Goal: Information Seeking & Learning: Learn about a topic

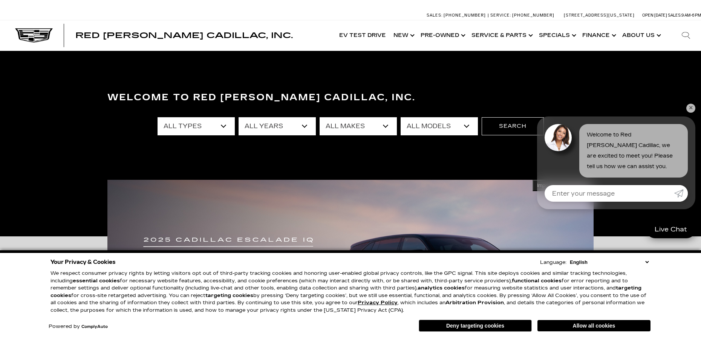
click at [645, 261] on select "English Spanish / Español English / United Kingdom Korean / 한국어 Vietnamese / Ti…" at bounding box center [609, 262] width 83 height 7
click at [416, 40] on link "Show New" at bounding box center [403, 35] width 27 height 30
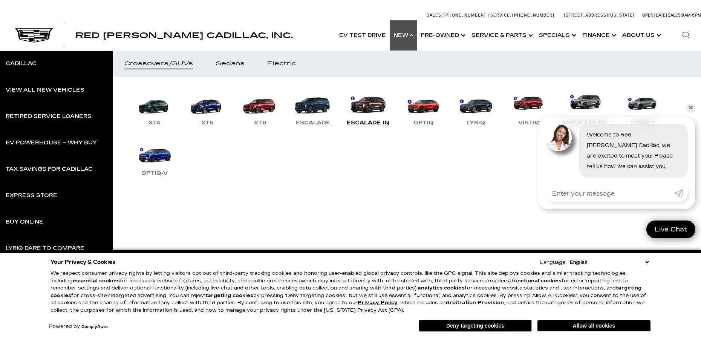
click at [369, 113] on link "Escalade IQ" at bounding box center [368, 107] width 50 height 39
click at [691, 107] on link "✕" at bounding box center [691, 108] width 9 height 9
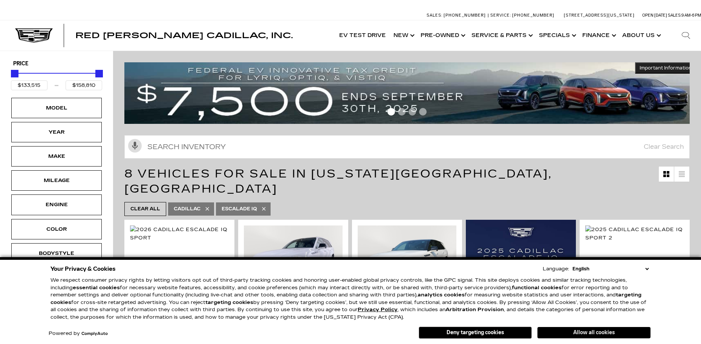
click at [592, 329] on button "Allow all cookies" at bounding box center [594, 332] width 113 height 11
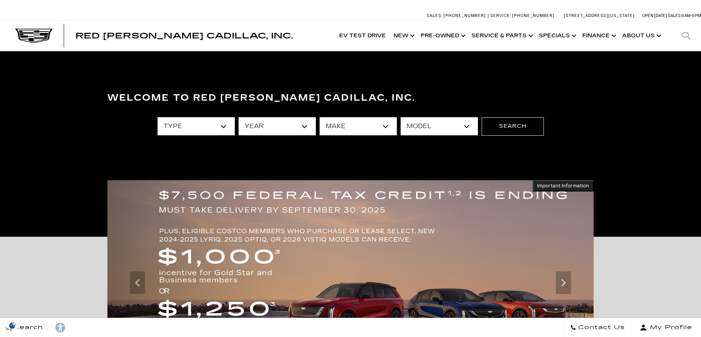
click at [690, 35] on icon at bounding box center [686, 35] width 9 height 9
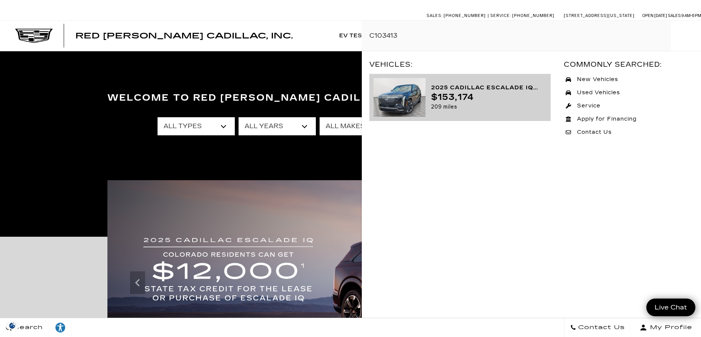
type input "C103413"
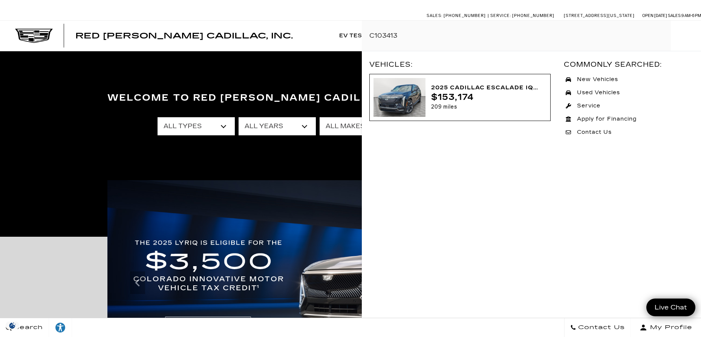
click at [487, 94] on div "$153,174" at bounding box center [486, 97] width 110 height 9
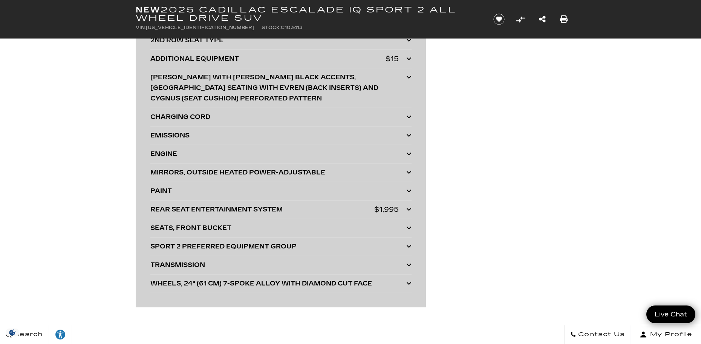
scroll to position [1975, 0]
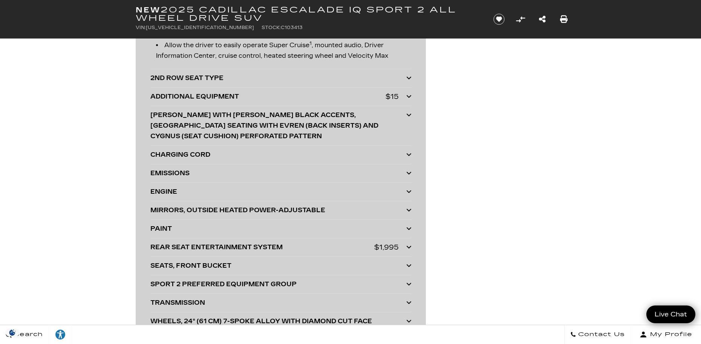
click at [209, 149] on div "CHARGING CORD" at bounding box center [278, 154] width 256 height 11
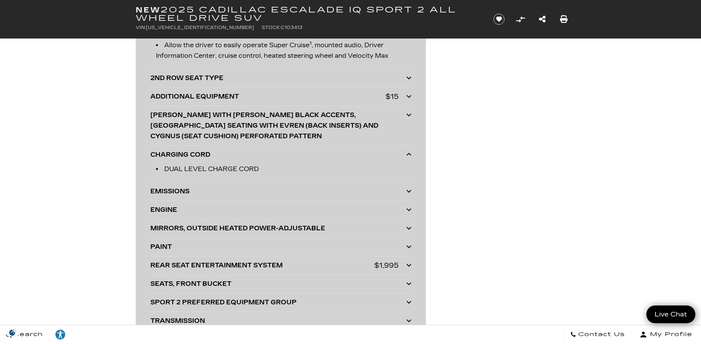
click at [209, 149] on div "CHARGING CORD" at bounding box center [278, 154] width 256 height 11
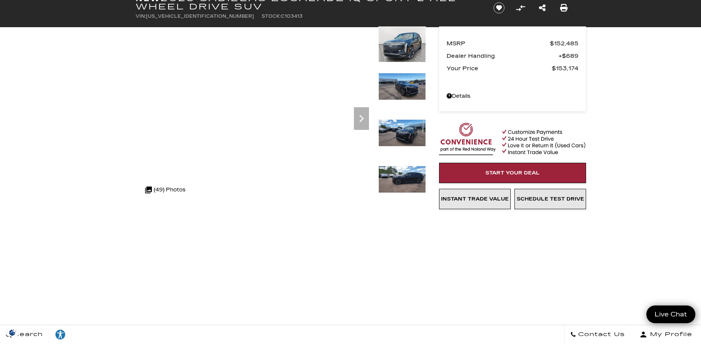
scroll to position [0, 0]
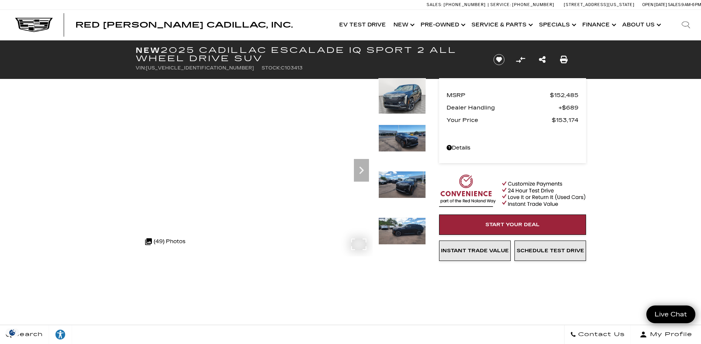
click at [158, 242] on div ".cls-1, .cls-3 { fill: #c50033; } .cls-1 { clip-rule: evenodd; } .cls-2 { clip-…" at bounding box center [165, 241] width 48 height 18
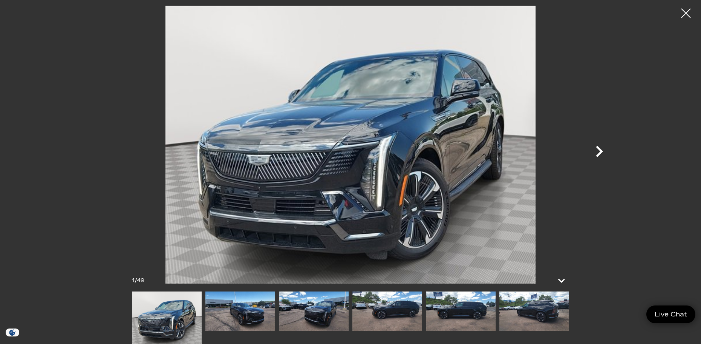
click at [603, 153] on icon "Next" at bounding box center [599, 151] width 23 height 23
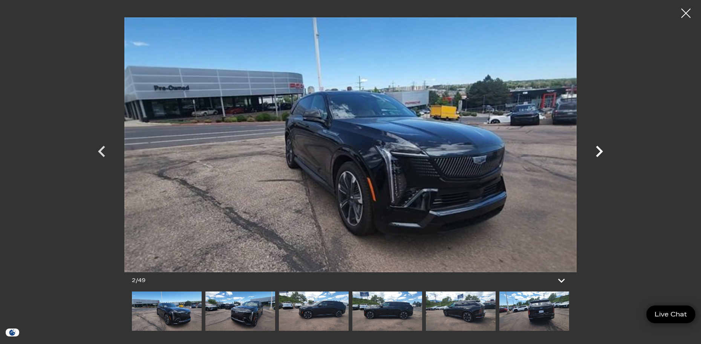
click at [603, 153] on icon "Next" at bounding box center [599, 151] width 23 height 23
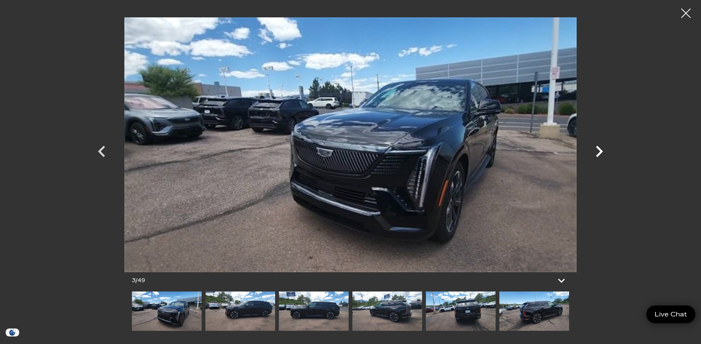
click at [603, 153] on icon "Next" at bounding box center [599, 151] width 23 height 23
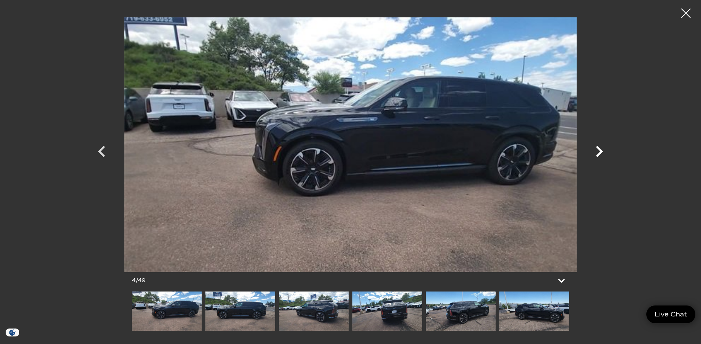
click at [603, 153] on icon "Next" at bounding box center [599, 151] width 23 height 23
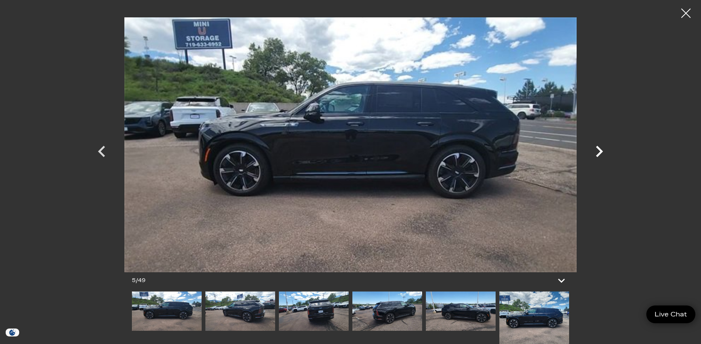
click at [603, 153] on icon "Next" at bounding box center [599, 151] width 23 height 23
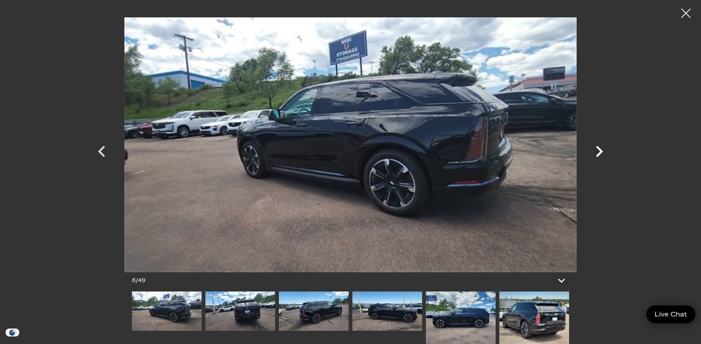
click at [603, 153] on icon "Next" at bounding box center [599, 151] width 23 height 23
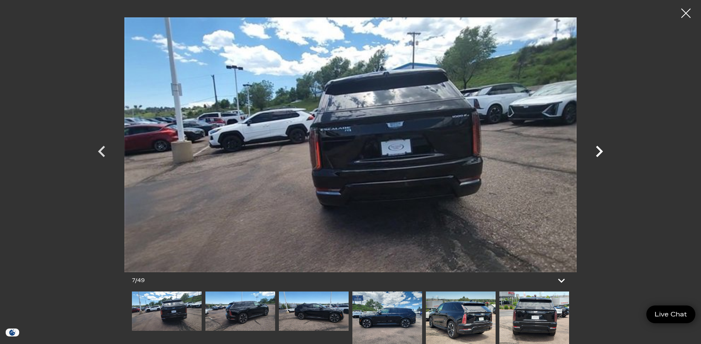
click at [603, 153] on icon "Next" at bounding box center [599, 151] width 23 height 23
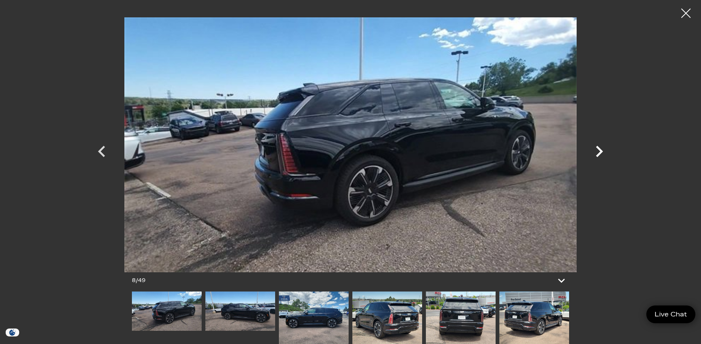
click at [603, 153] on icon "Next" at bounding box center [599, 151] width 23 height 23
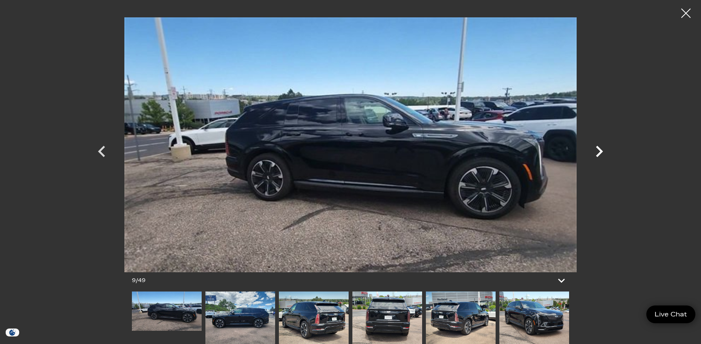
click at [603, 153] on icon "Next" at bounding box center [599, 151] width 23 height 23
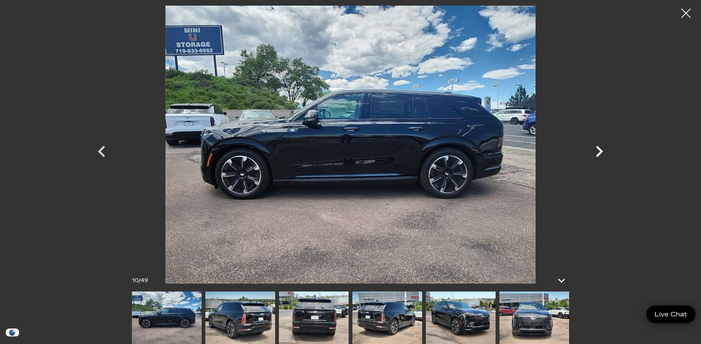
click at [603, 153] on icon "Next" at bounding box center [599, 151] width 23 height 23
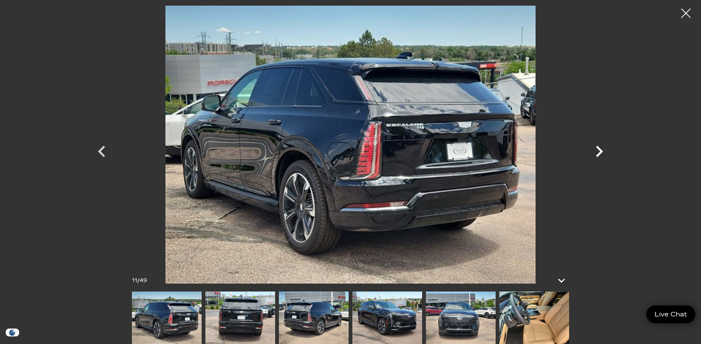
click at [603, 153] on icon "Next" at bounding box center [599, 151] width 23 height 23
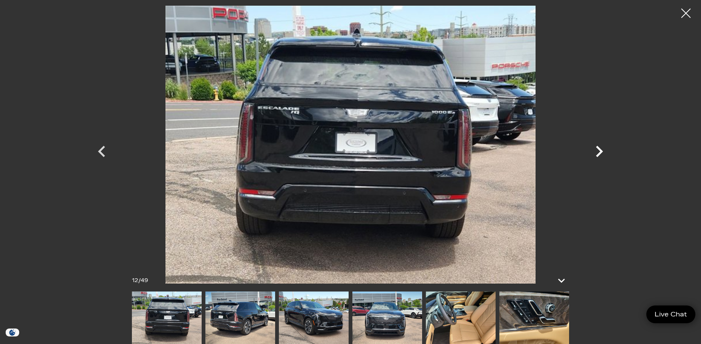
click at [603, 153] on icon "Next" at bounding box center [599, 151] width 23 height 23
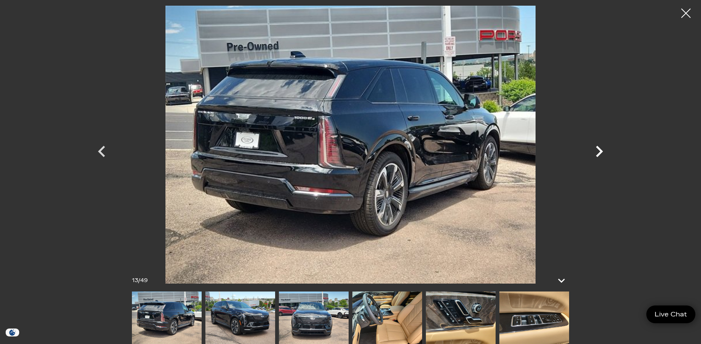
click at [603, 153] on icon "Next" at bounding box center [599, 151] width 23 height 23
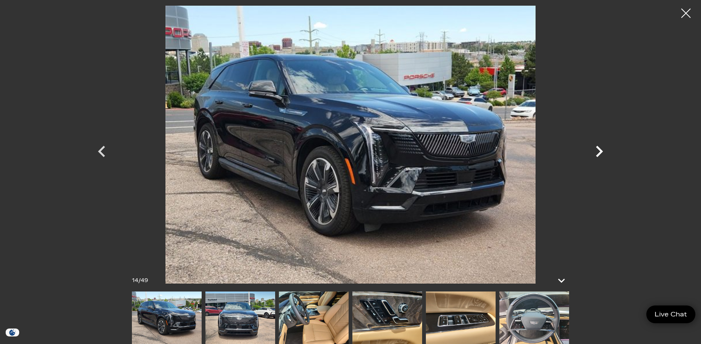
click at [603, 153] on icon "Next" at bounding box center [599, 151] width 23 height 23
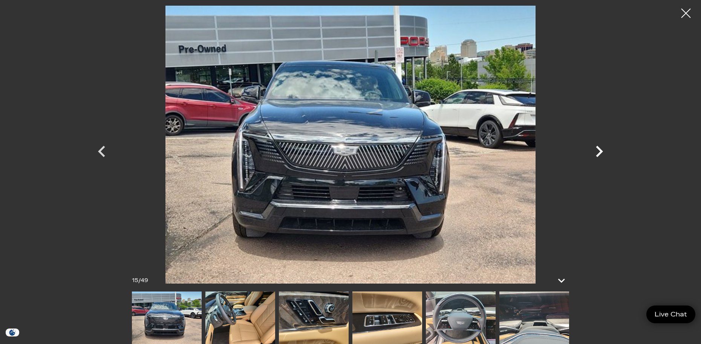
click at [603, 153] on icon "Next" at bounding box center [599, 151] width 23 height 23
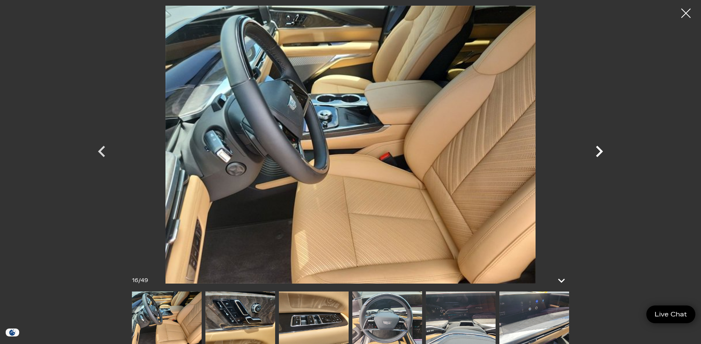
click at [603, 153] on icon "Next" at bounding box center [599, 151] width 23 height 23
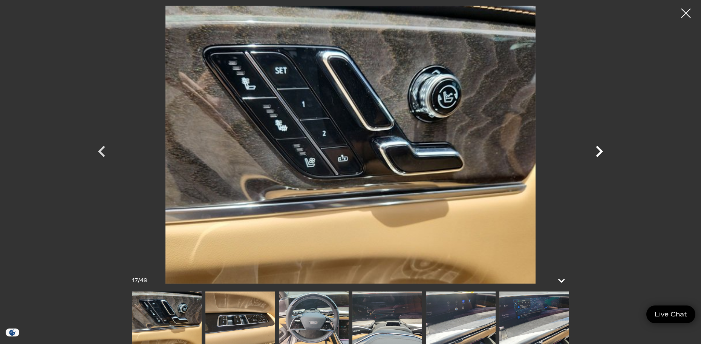
click at [603, 153] on icon "Next" at bounding box center [599, 151] width 23 height 23
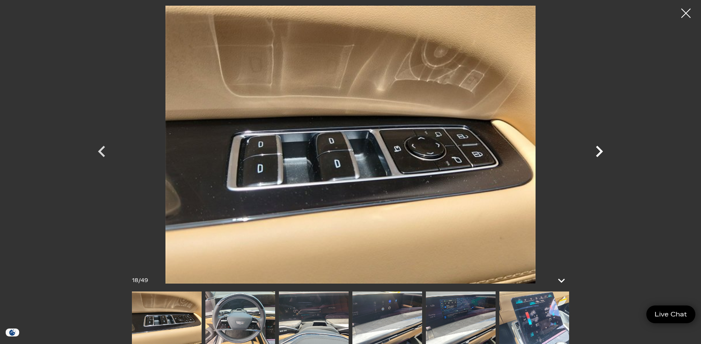
click at [603, 153] on icon "Next" at bounding box center [599, 151] width 23 height 23
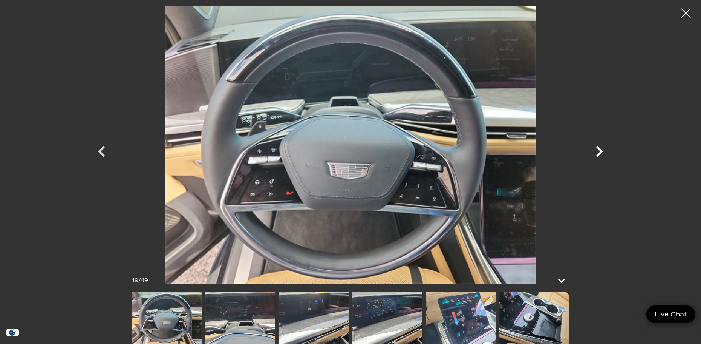
click at [603, 153] on icon "Next" at bounding box center [599, 151] width 23 height 23
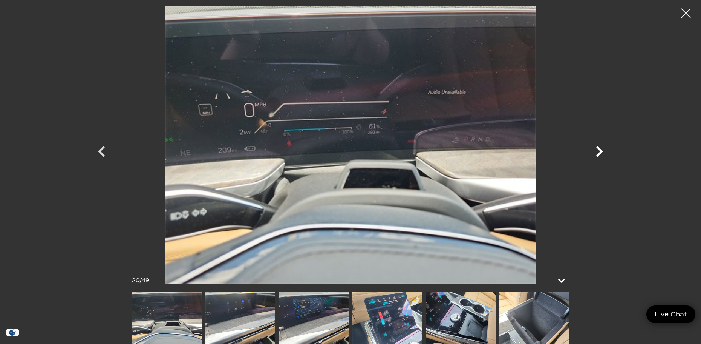
click at [603, 153] on icon "Next" at bounding box center [599, 151] width 23 height 23
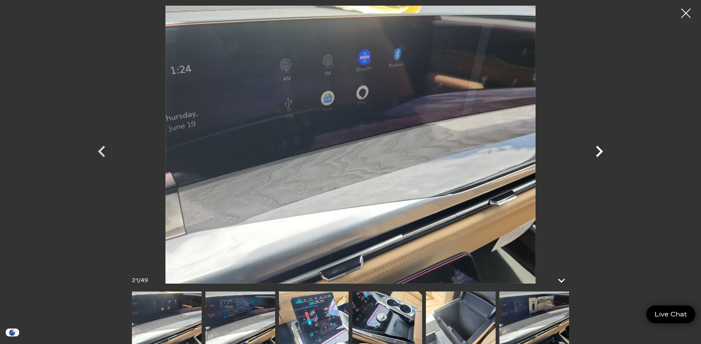
click at [603, 153] on icon "Next" at bounding box center [599, 151] width 23 height 23
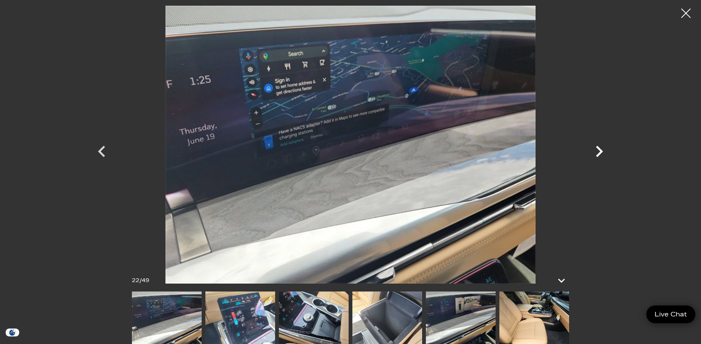
click at [603, 153] on icon "Next" at bounding box center [599, 151] width 23 height 23
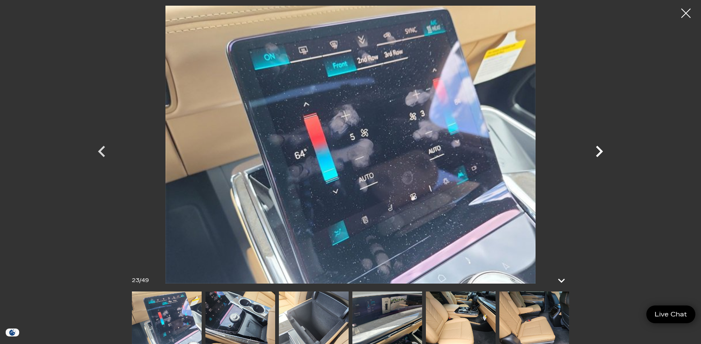
click at [603, 153] on icon "Next" at bounding box center [599, 151] width 23 height 23
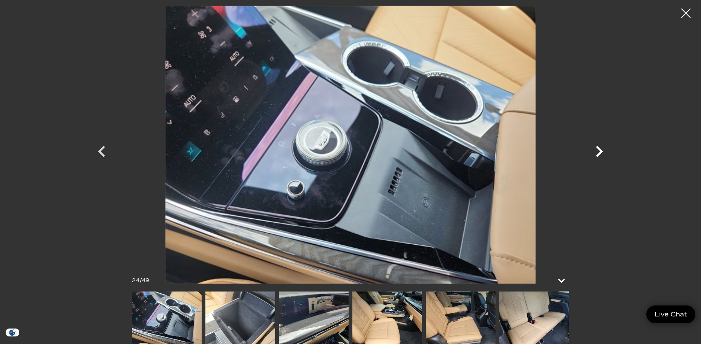
click at [603, 153] on icon "Next" at bounding box center [599, 151] width 23 height 23
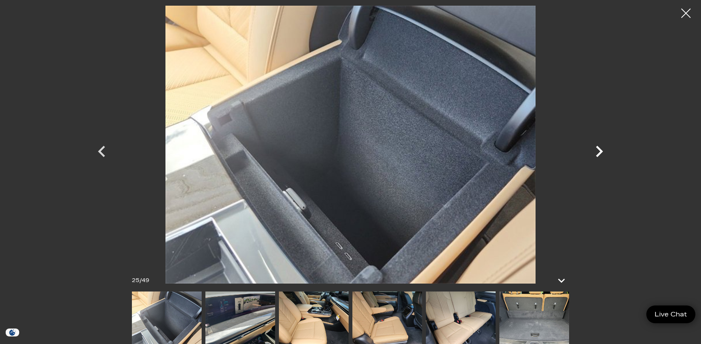
click at [603, 153] on icon "Next" at bounding box center [599, 151] width 23 height 23
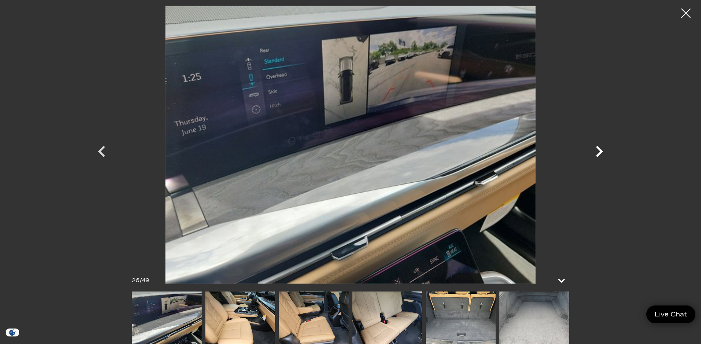
click at [603, 153] on icon "Next" at bounding box center [599, 151] width 23 height 23
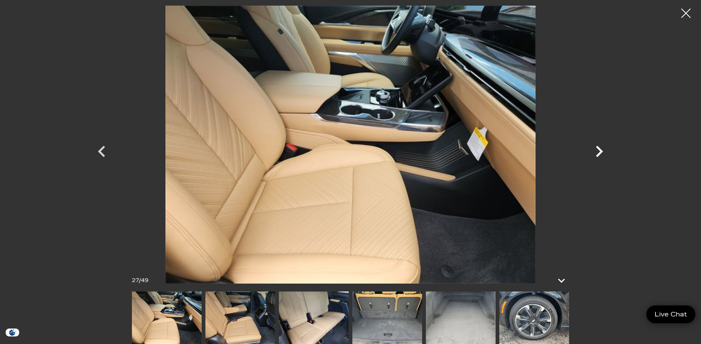
click at [603, 153] on icon "Next" at bounding box center [599, 151] width 23 height 23
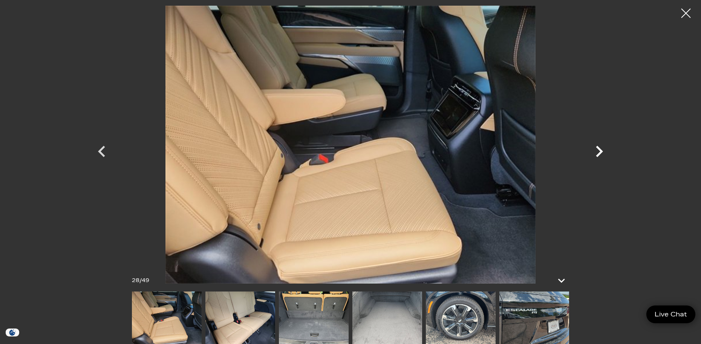
click at [603, 153] on icon "Next" at bounding box center [599, 151] width 23 height 23
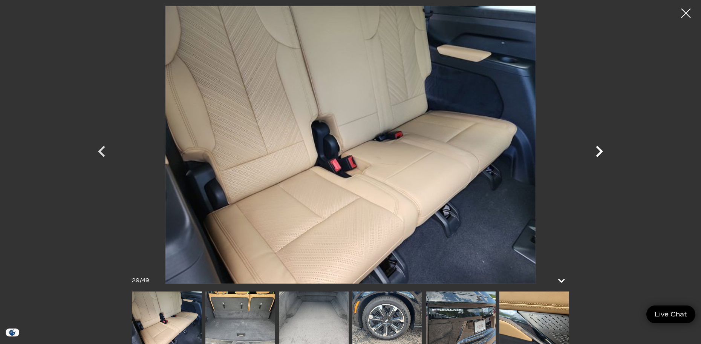
click at [603, 153] on icon "Next" at bounding box center [599, 151] width 23 height 23
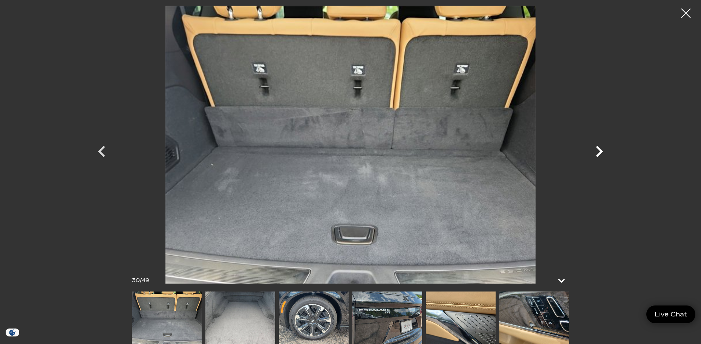
click at [603, 153] on icon "Next" at bounding box center [599, 151] width 23 height 23
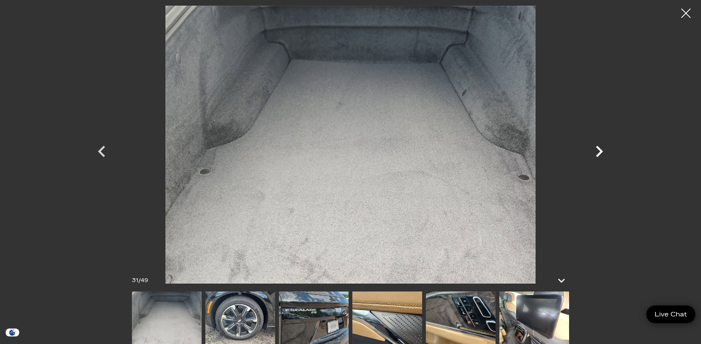
click at [603, 153] on icon "Next" at bounding box center [599, 151] width 23 height 23
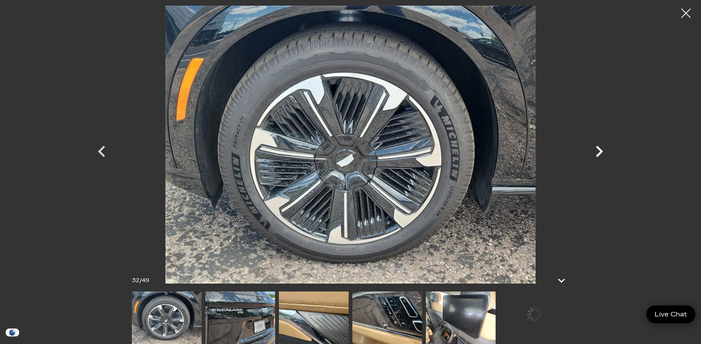
click at [603, 153] on icon "Next" at bounding box center [599, 151] width 23 height 23
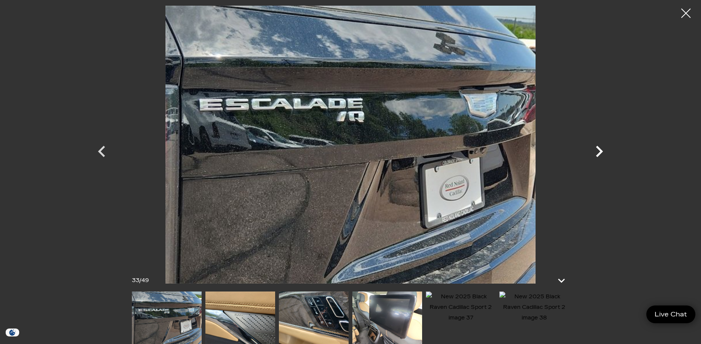
click at [603, 153] on icon "Next" at bounding box center [599, 151] width 23 height 23
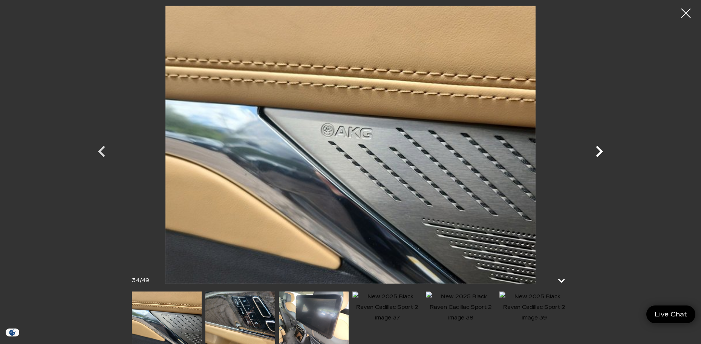
click at [603, 153] on icon "Next" at bounding box center [599, 151] width 23 height 23
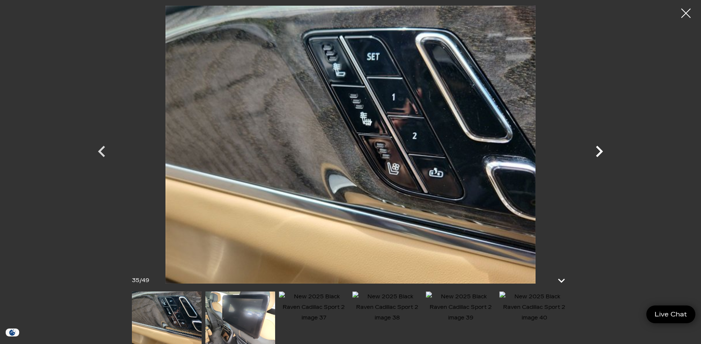
click at [603, 153] on icon "Next" at bounding box center [599, 151] width 23 height 23
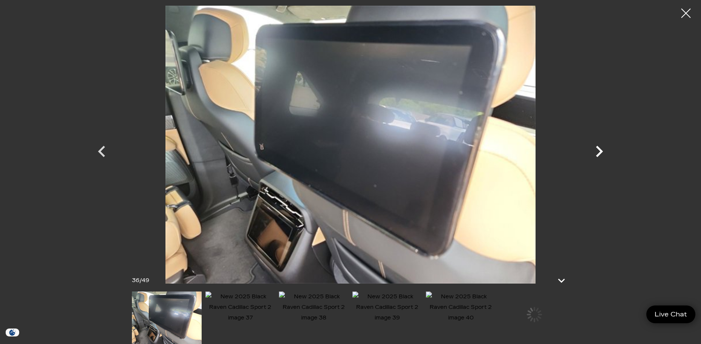
click at [603, 153] on icon "Next" at bounding box center [599, 151] width 23 height 23
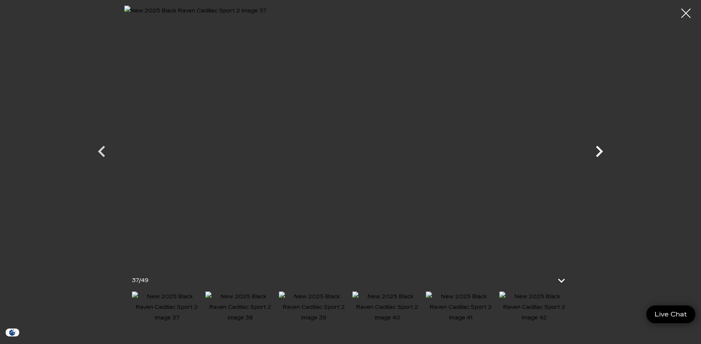
click at [603, 153] on icon "Next" at bounding box center [599, 151] width 23 height 23
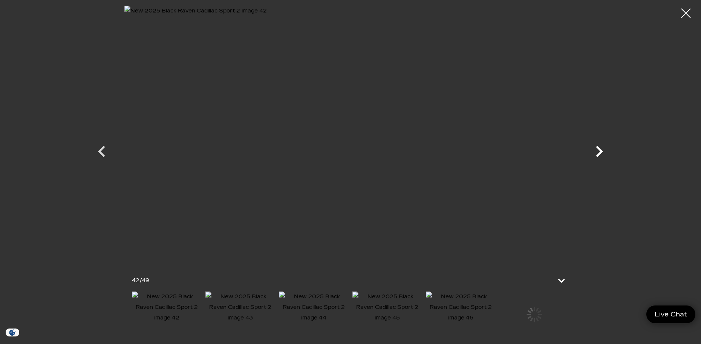
click at [603, 153] on icon "Next" at bounding box center [599, 151] width 23 height 23
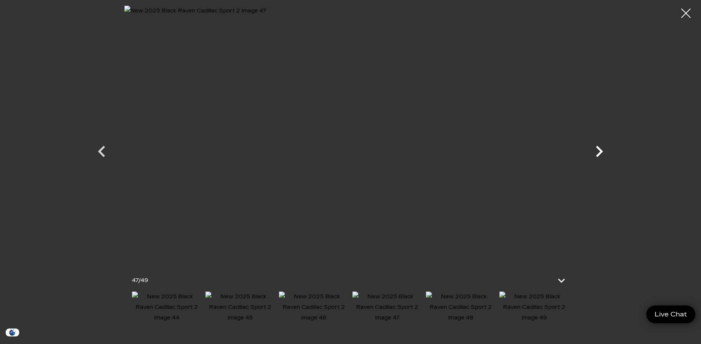
click at [603, 153] on icon "Next" at bounding box center [599, 151] width 23 height 23
click at [603, 153] on div at bounding box center [351, 145] width 528 height 278
click at [688, 9] on div at bounding box center [687, 13] width 20 height 20
